Goal: Task Accomplishment & Management: Manage account settings

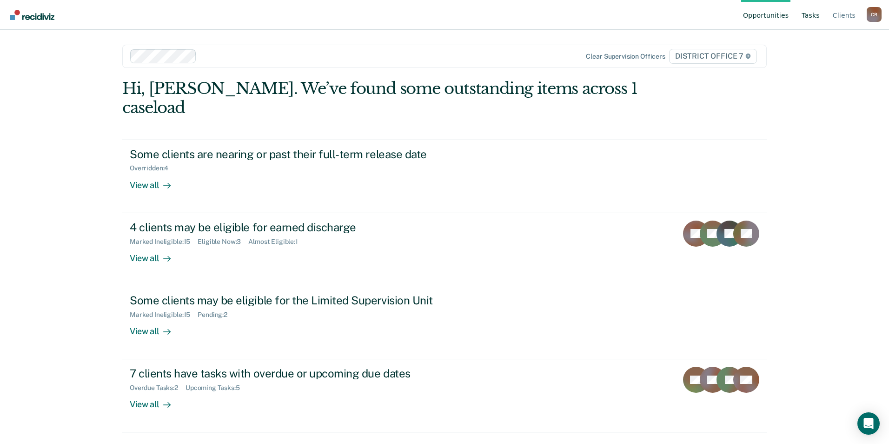
click at [811, 14] on link "Tasks" at bounding box center [811, 15] width 22 height 30
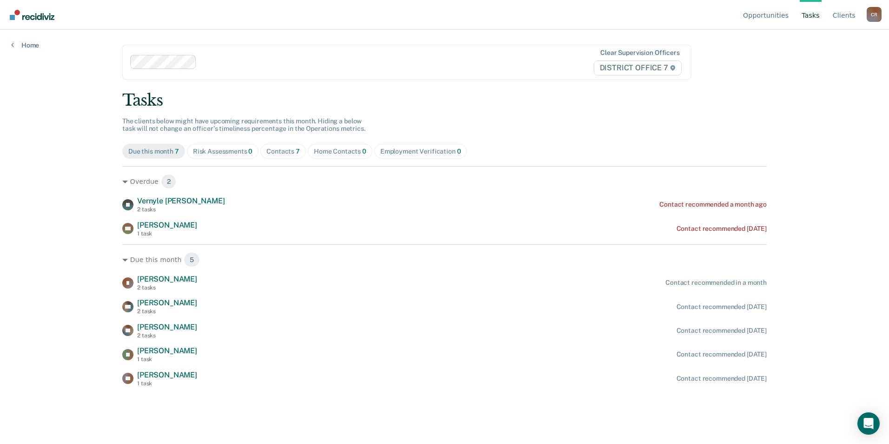
click at [267, 150] on div "Contacts 7" at bounding box center [283, 151] width 33 height 8
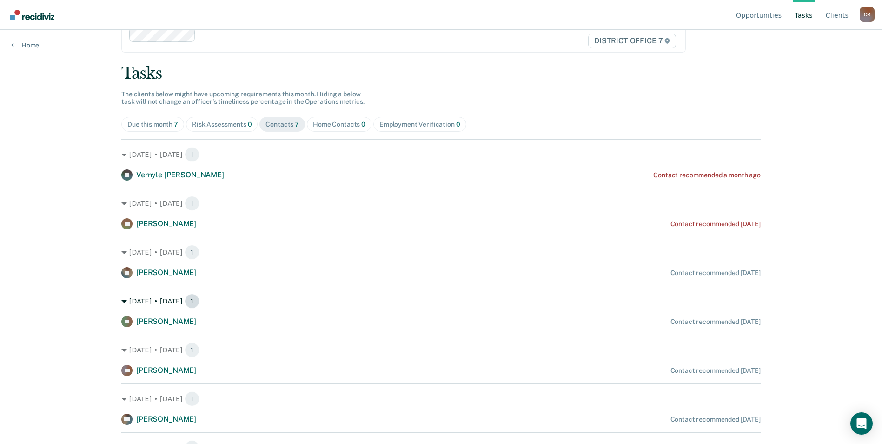
scroll to position [57, 0]
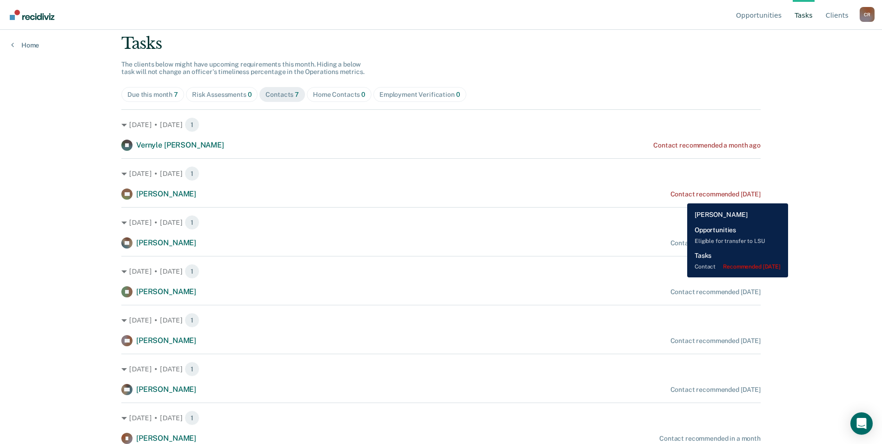
click at [681, 196] on div "Contact recommended [DATE]" at bounding box center [716, 194] width 90 height 8
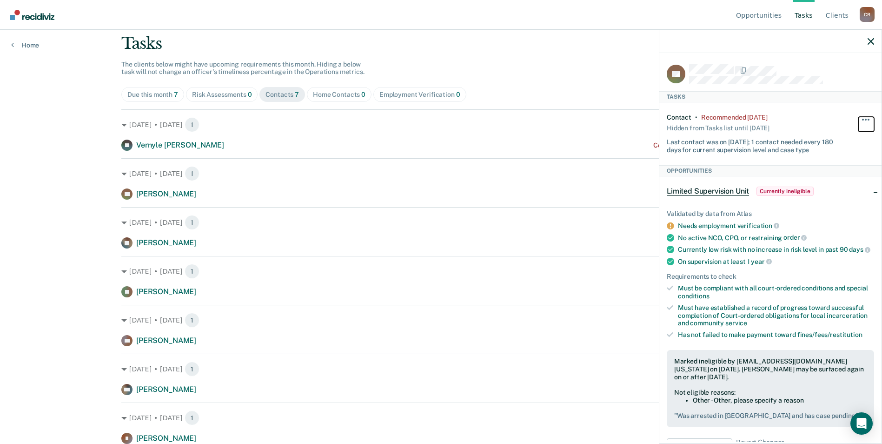
click at [860, 120] on button "button" at bounding box center [867, 124] width 16 height 15
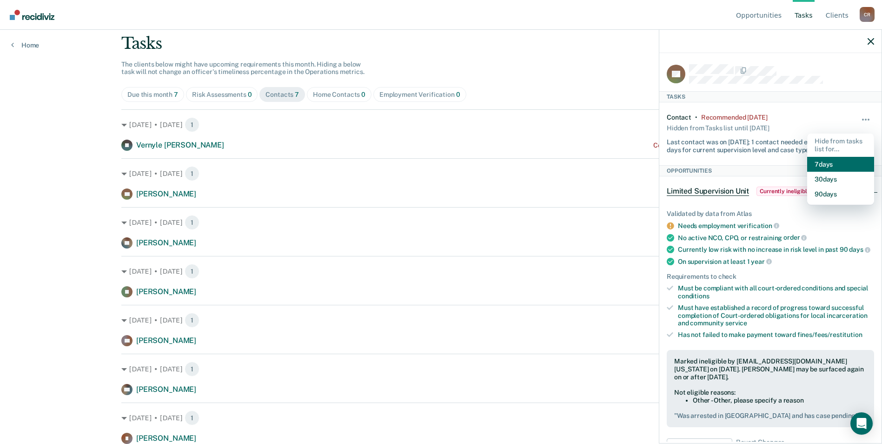
click at [824, 166] on button "7 days" at bounding box center [841, 164] width 67 height 15
